Goal: Complete application form

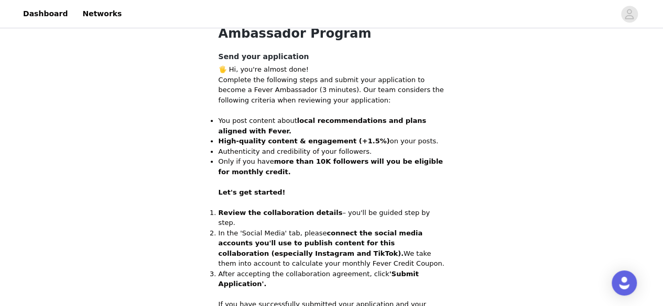
scroll to position [359, 0]
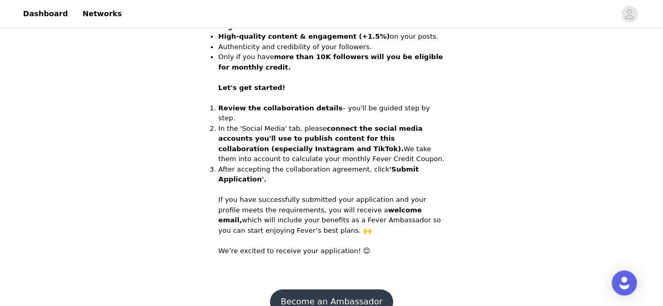
click at [325, 290] on button "Become an Ambassador" at bounding box center [331, 302] width 123 height 25
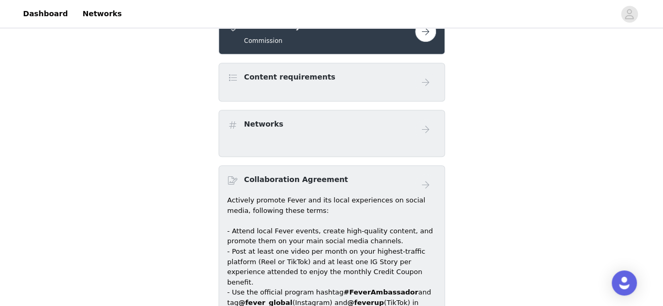
scroll to position [157, 0]
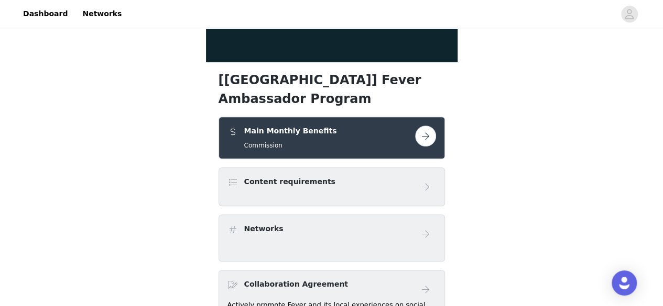
click at [425, 133] on button "button" at bounding box center [425, 136] width 21 height 21
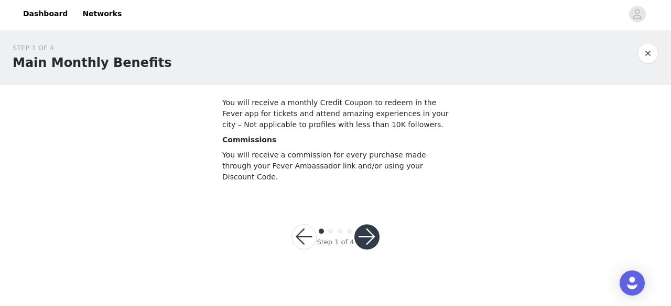
click at [304, 225] on button "button" at bounding box center [303, 237] width 25 height 25
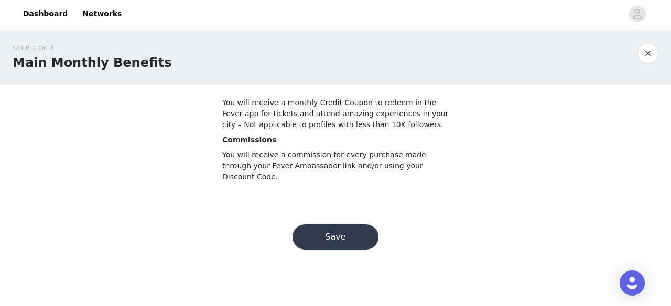
click at [370, 225] on button "Save" at bounding box center [335, 237] width 86 height 25
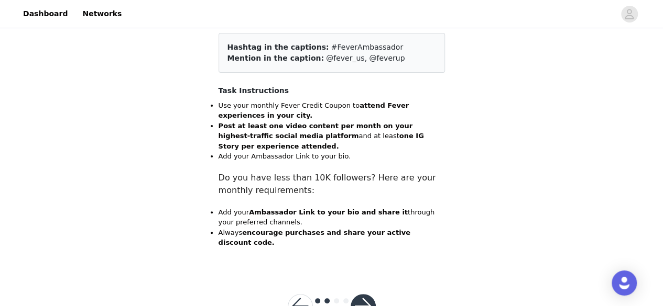
scroll to position [107, 0]
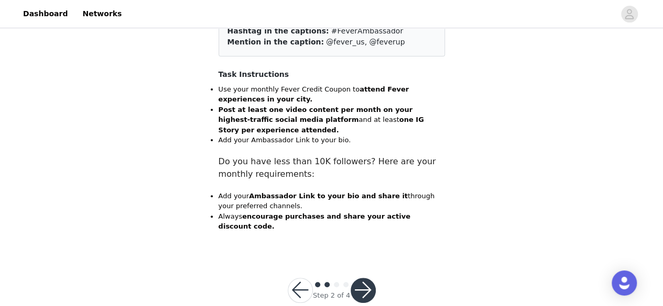
click at [368, 278] on button "button" at bounding box center [362, 290] width 25 height 25
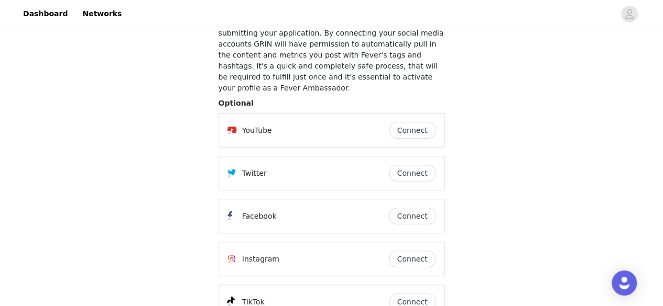
scroll to position [188, 0]
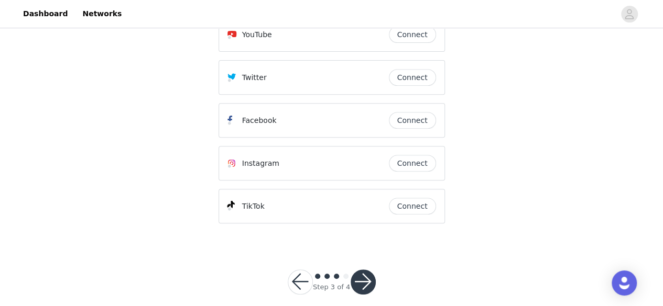
click at [367, 270] on button "button" at bounding box center [362, 282] width 25 height 25
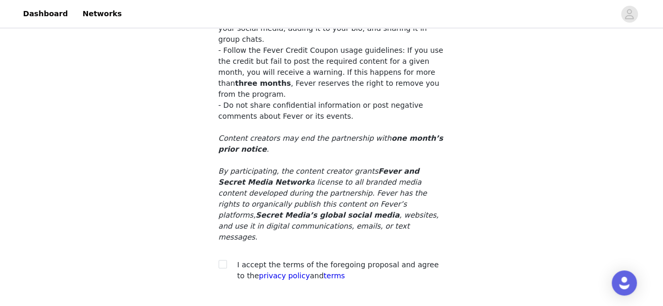
scroll to position [255, 0]
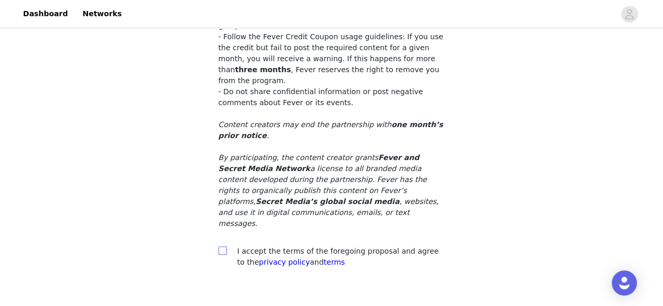
click at [223, 247] on input "checkbox" at bounding box center [221, 250] width 7 height 7
checkbox input "true"
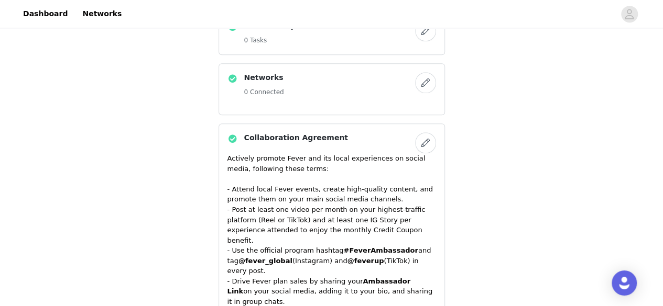
scroll to position [205, 0]
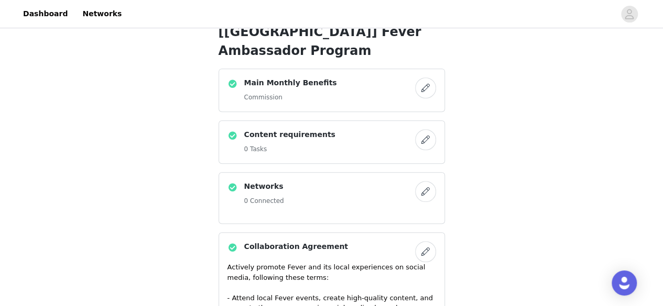
click at [423, 190] on button "button" at bounding box center [425, 191] width 21 height 21
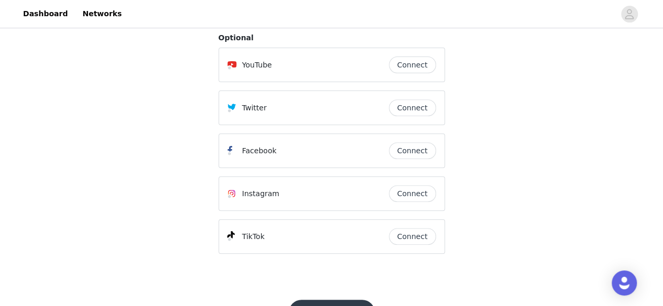
scroll to position [105, 0]
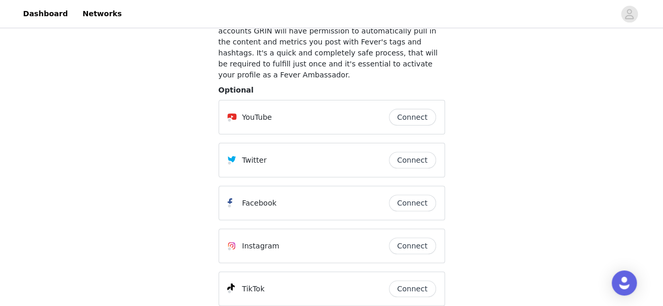
click at [411, 238] on button "Connect" at bounding box center [412, 246] width 47 height 17
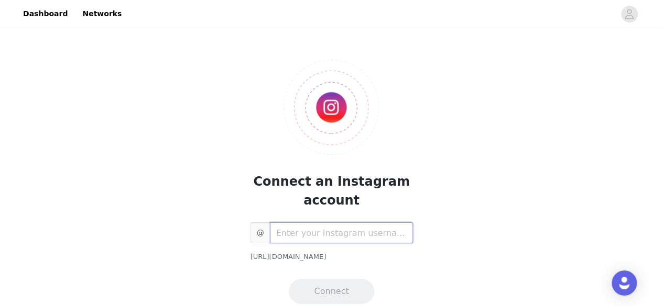
click at [345, 239] on input "text" at bounding box center [341, 233] width 143 height 21
click at [361, 241] on input "text" at bounding box center [341, 233] width 143 height 21
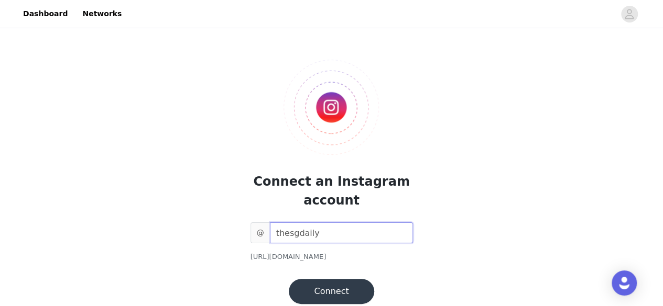
type input "thesgdaily"
click at [350, 289] on button "Connect" at bounding box center [331, 291] width 85 height 25
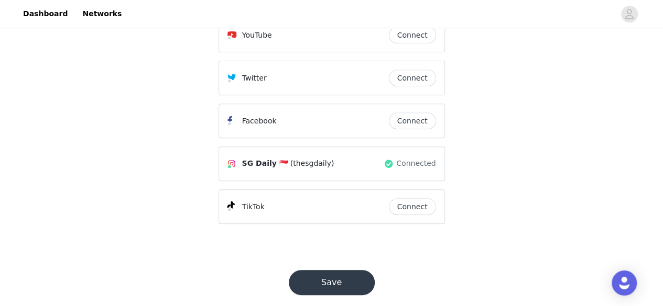
scroll to position [188, 0]
click at [404, 198] on button "Connect" at bounding box center [412, 206] width 47 height 17
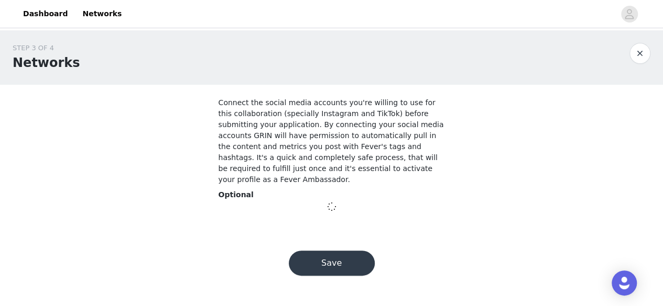
scroll to position [0, 0]
click at [414, 190] on div "Optional" at bounding box center [335, 195] width 226 height 11
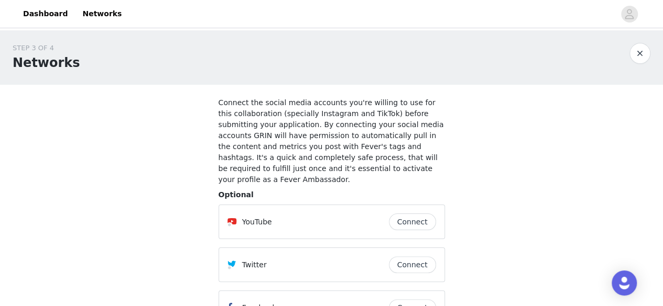
scroll to position [157, 0]
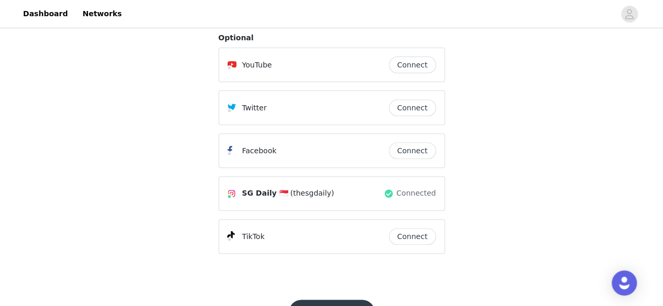
click at [414, 228] on button "Connect" at bounding box center [412, 236] width 47 height 17
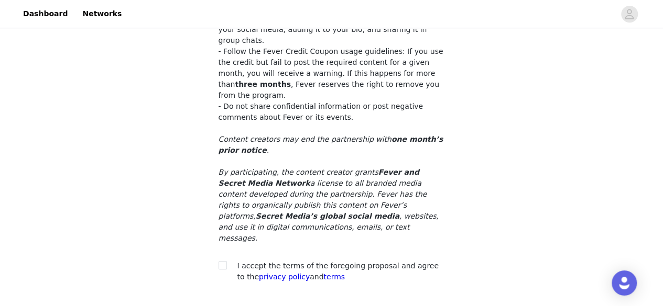
scroll to position [255, 0]
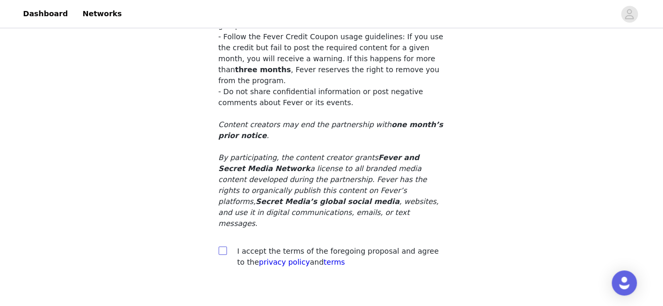
click at [224, 247] on input "checkbox" at bounding box center [221, 250] width 7 height 7
checkbox input "true"
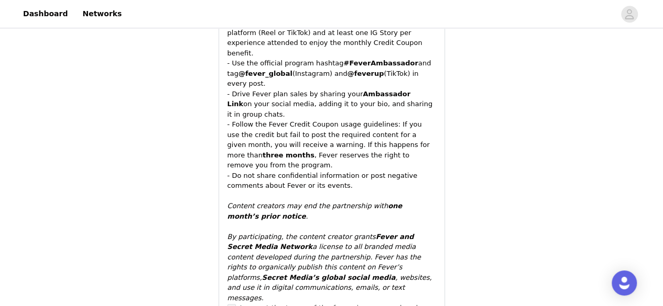
scroll to position [594, 0]
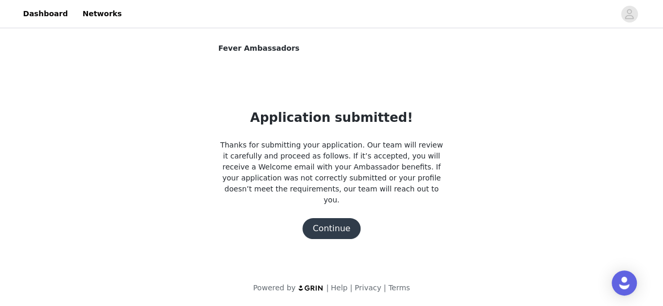
scroll to position [0, 0]
click at [333, 218] on button "Continue" at bounding box center [335, 228] width 59 height 21
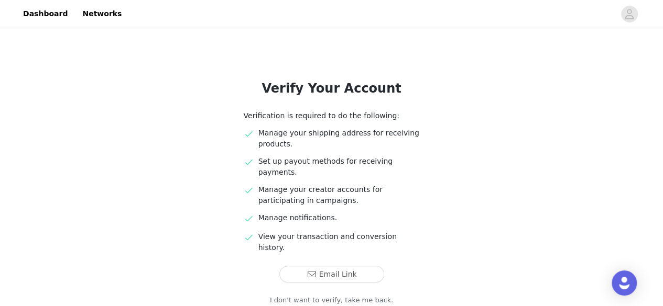
scroll to position [52, 0]
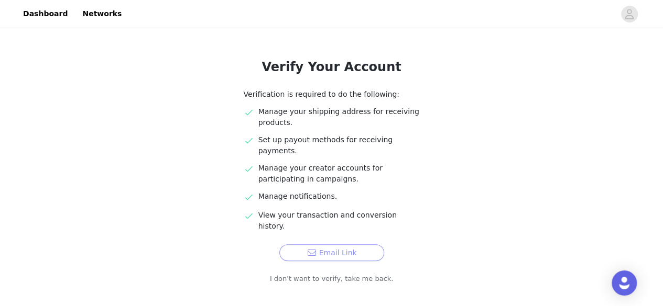
click at [305, 245] on button "Email Link" at bounding box center [331, 253] width 105 height 17
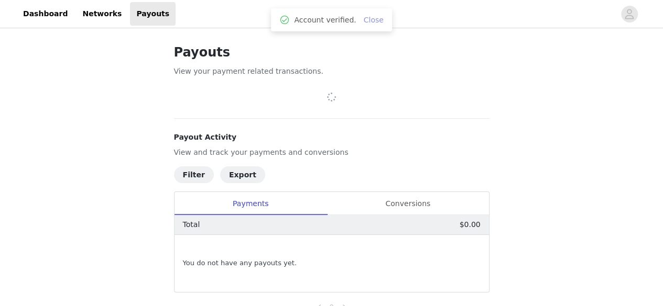
click at [369, 23] on link "Close" at bounding box center [374, 20] width 20 height 8
